Goal: Find specific page/section: Find specific page/section

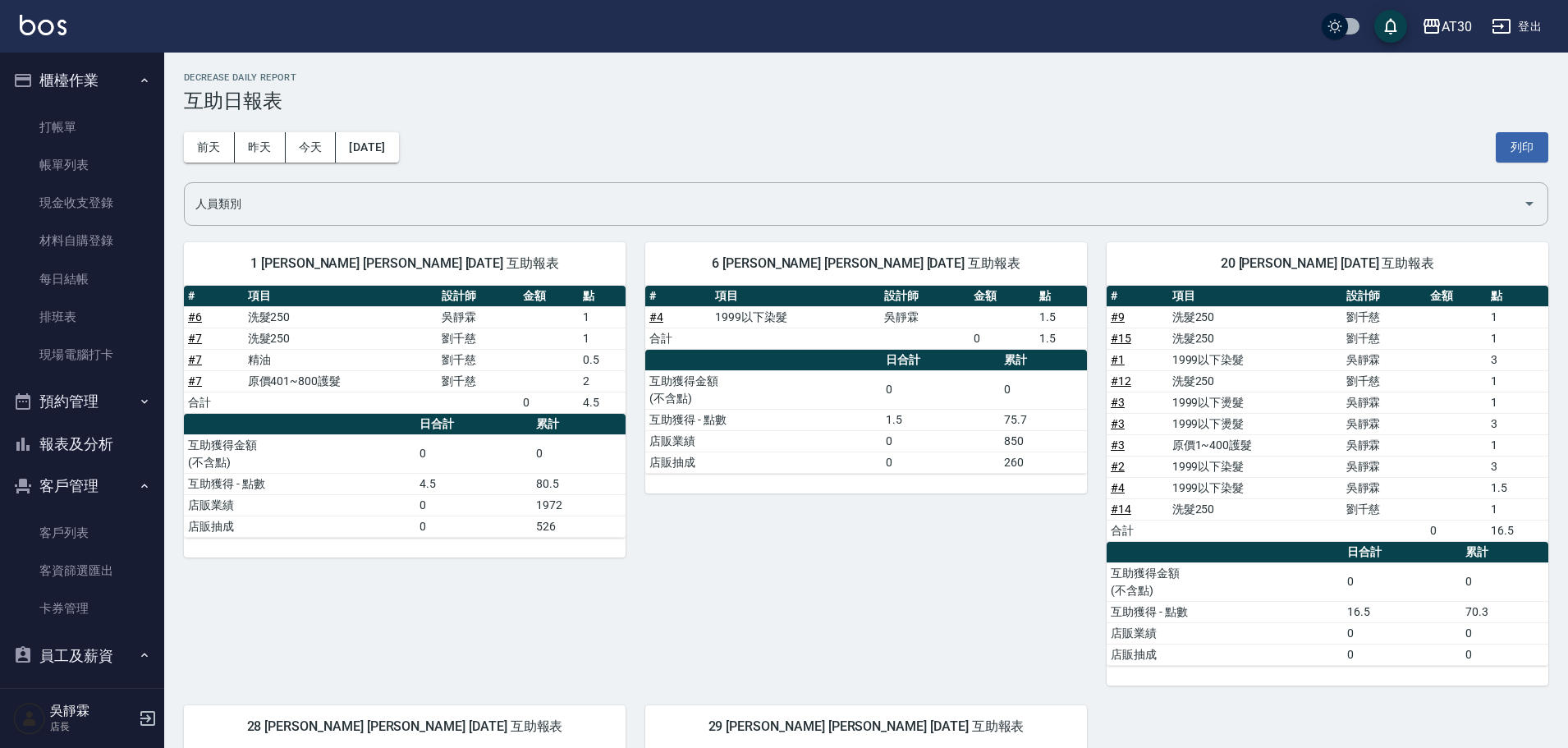
scroll to position [106, 0]
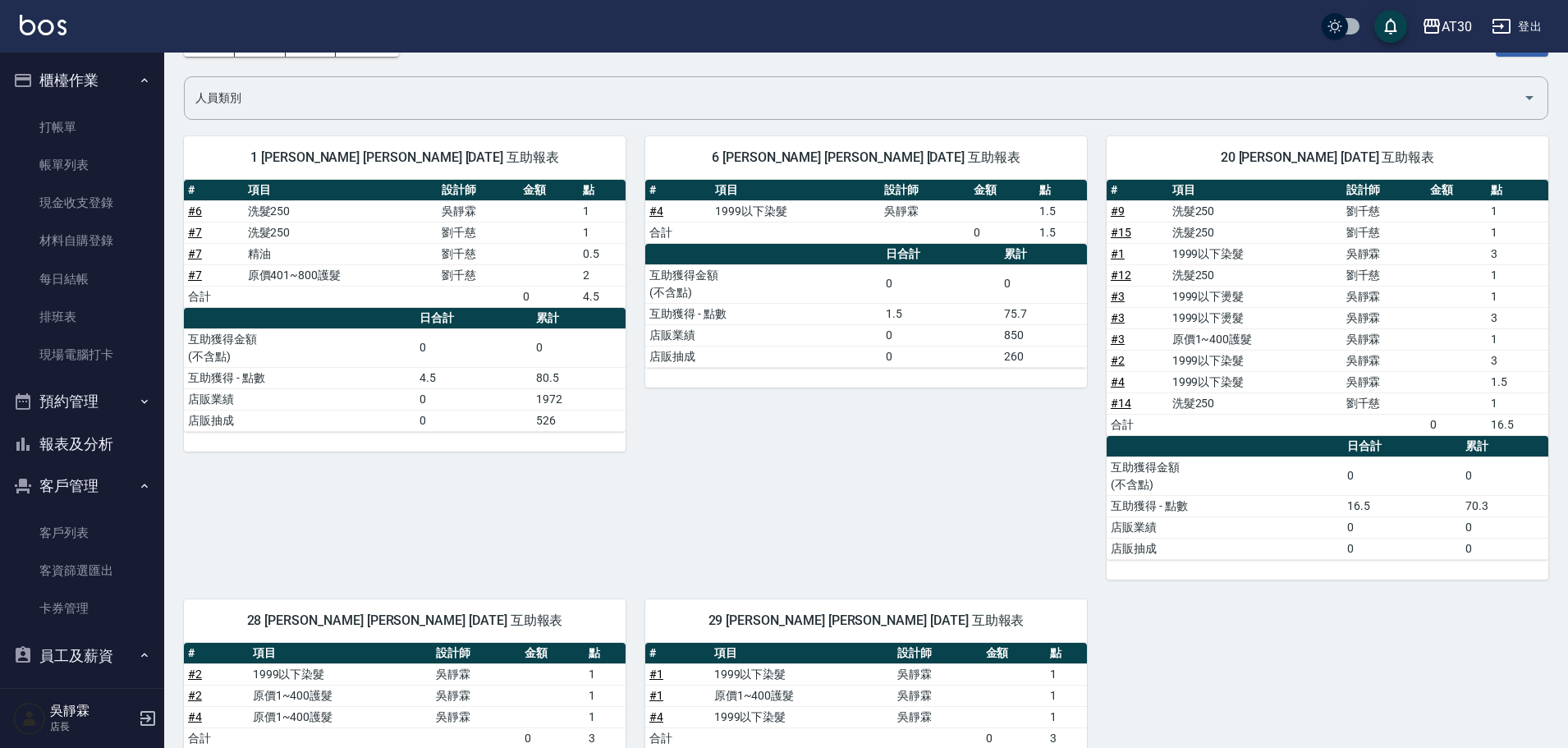
click at [74, 498] on button "客戶管理" at bounding box center [82, 486] width 151 height 43
click at [138, 490] on icon "button" at bounding box center [144, 486] width 13 height 13
click at [138, 500] on button "客戶管理" at bounding box center [82, 486] width 151 height 43
click at [105, 480] on button "客戶管理" at bounding box center [82, 486] width 151 height 43
click at [111, 532] on link "客戶列表" at bounding box center [82, 533] width 151 height 38
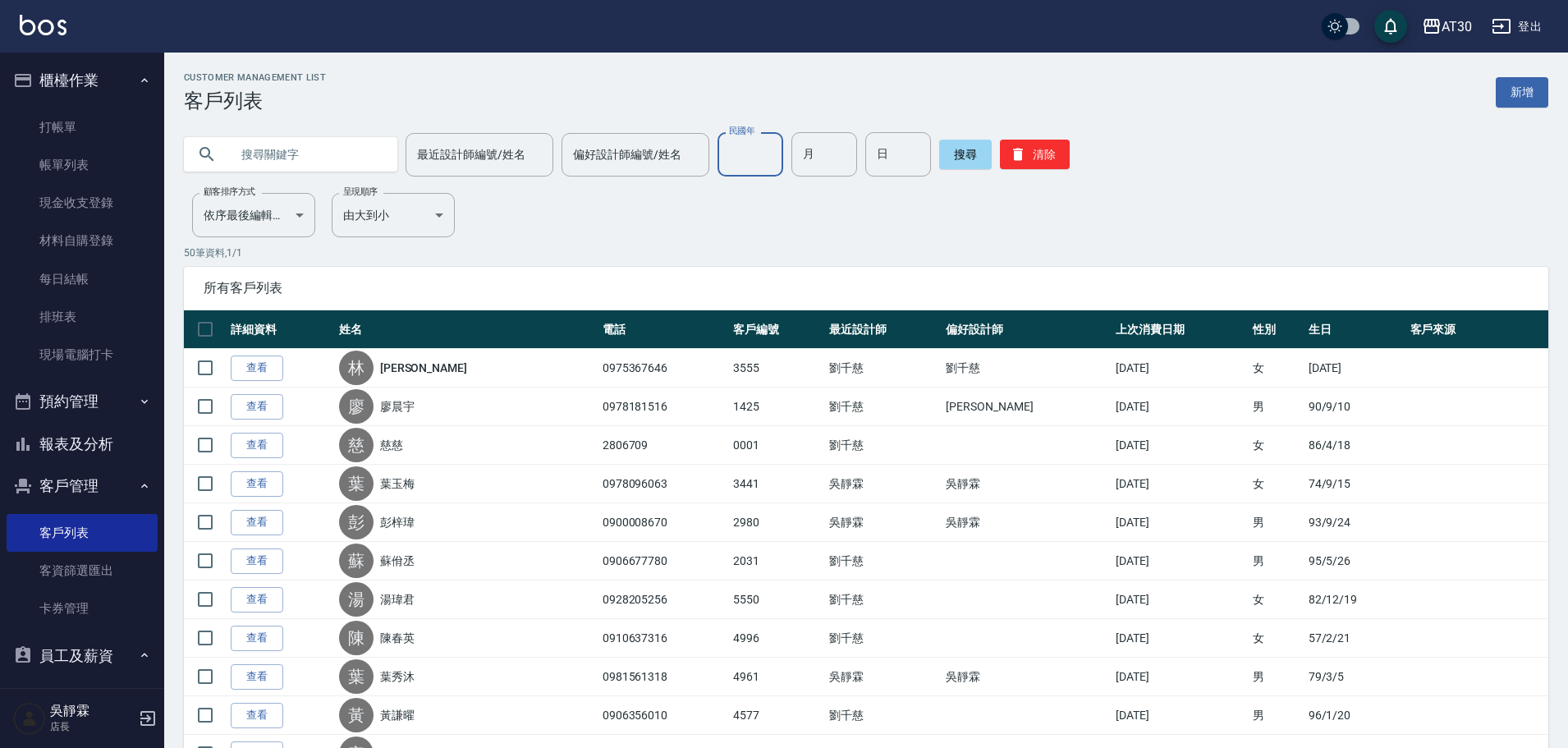
click at [731, 159] on input "民國年" at bounding box center [751, 154] width 66 height 44
type input "90"
type input "3"
type input "18"
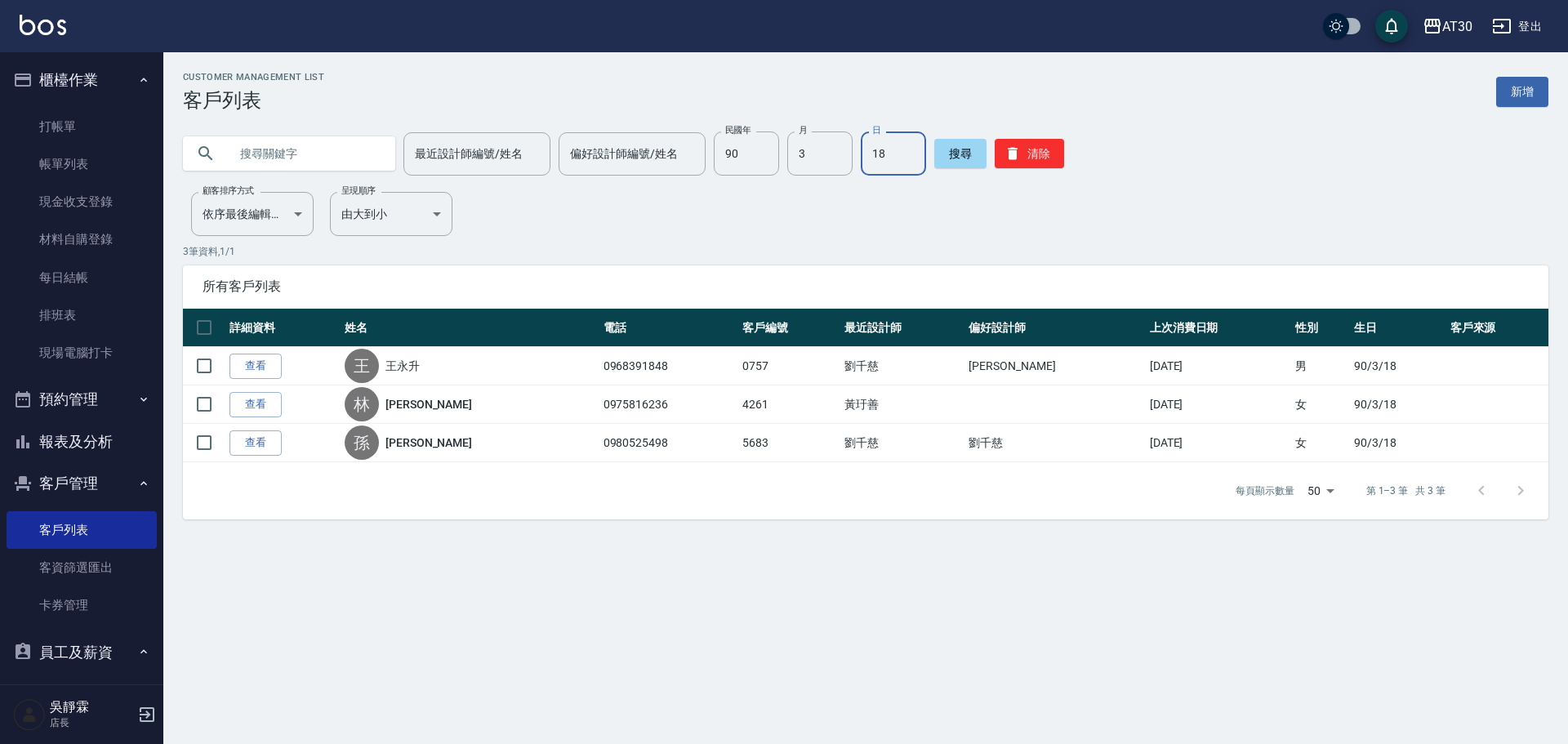
drag, startPoint x: 487, startPoint y: 634, endPoint x: 691, endPoint y: 783, distance: 252.6
click at [691, 744] on html "AT30 登出 櫃檯作業 打帳單 帳單列表 現金收支登錄 材料自購登錄 每日結帳 排班表 現場電腦打卡 預約管理 預約管理 單日預約紀錄 單週預約紀錄 報表及…" at bounding box center [784, 372] width 1568 height 744
